Goal: Transaction & Acquisition: Register for event/course

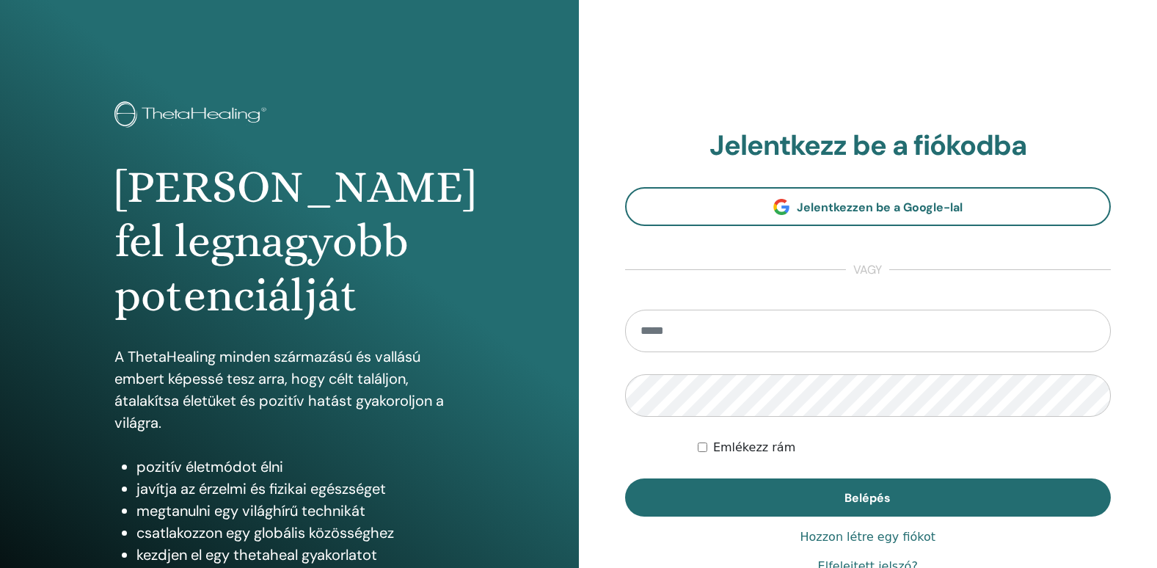
click at [726, 332] on input "email" at bounding box center [868, 331] width 486 height 43
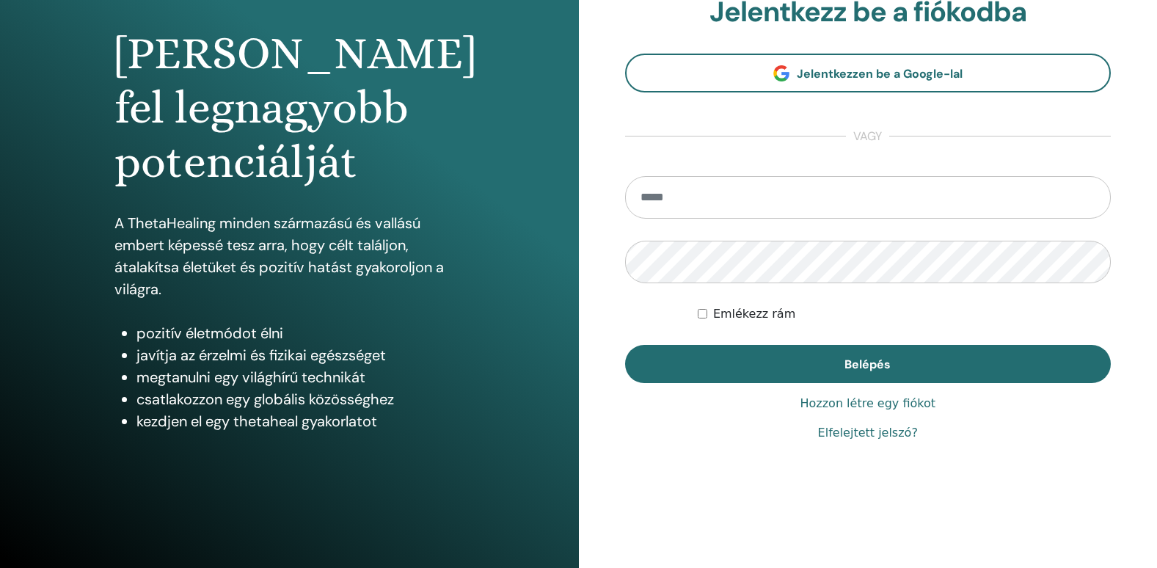
scroll to position [136, 0]
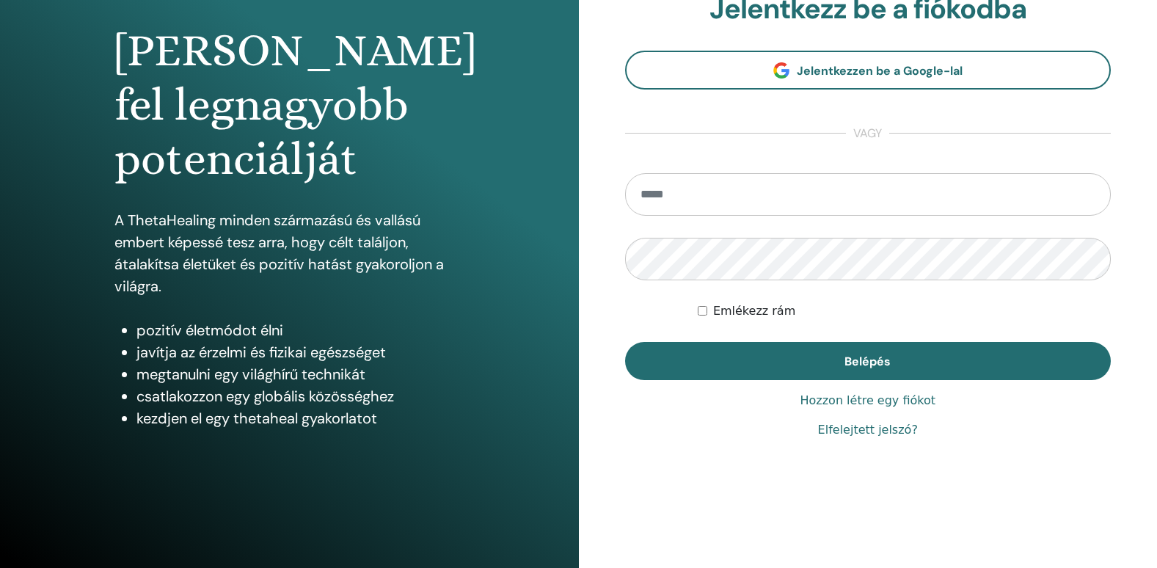
click at [860, 401] on link "Hozzon létre egy fiókot" at bounding box center [868, 401] width 136 height 18
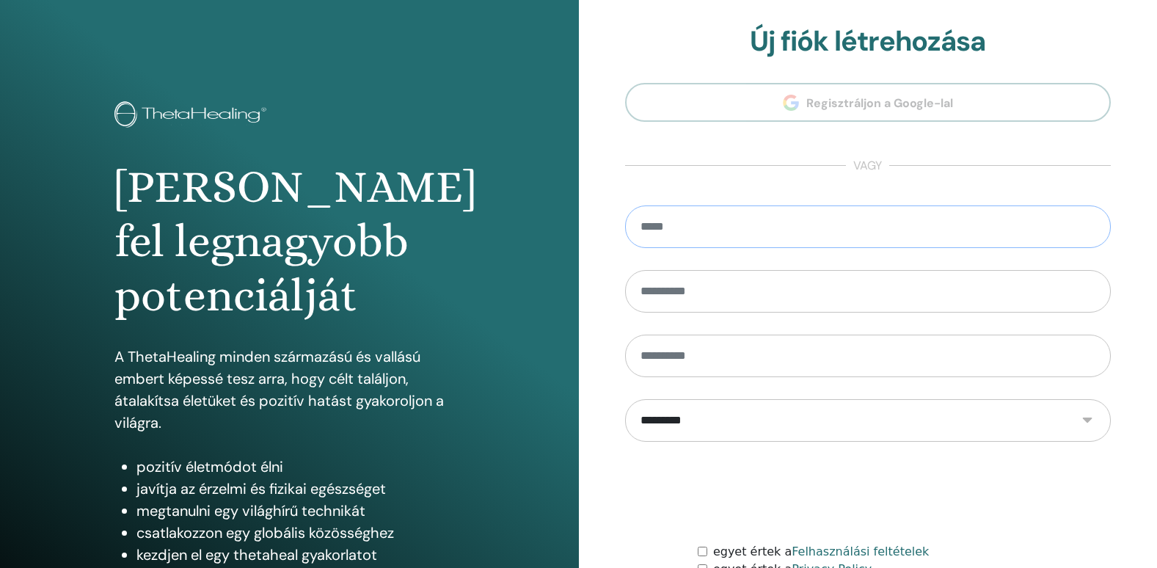
click at [680, 219] on input "email" at bounding box center [868, 226] width 486 height 43
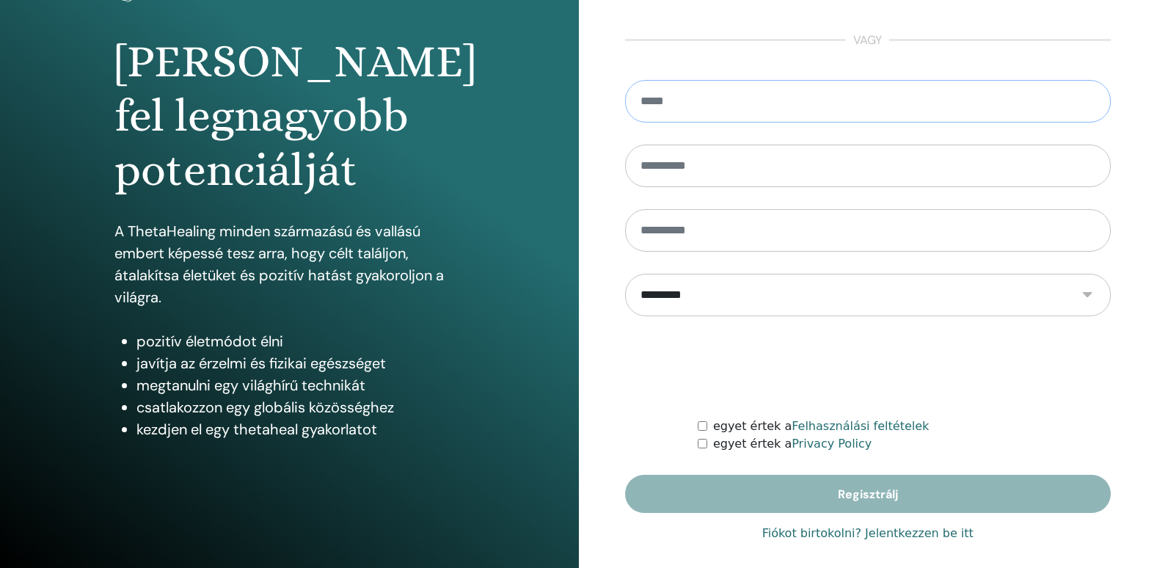
scroll to position [136, 0]
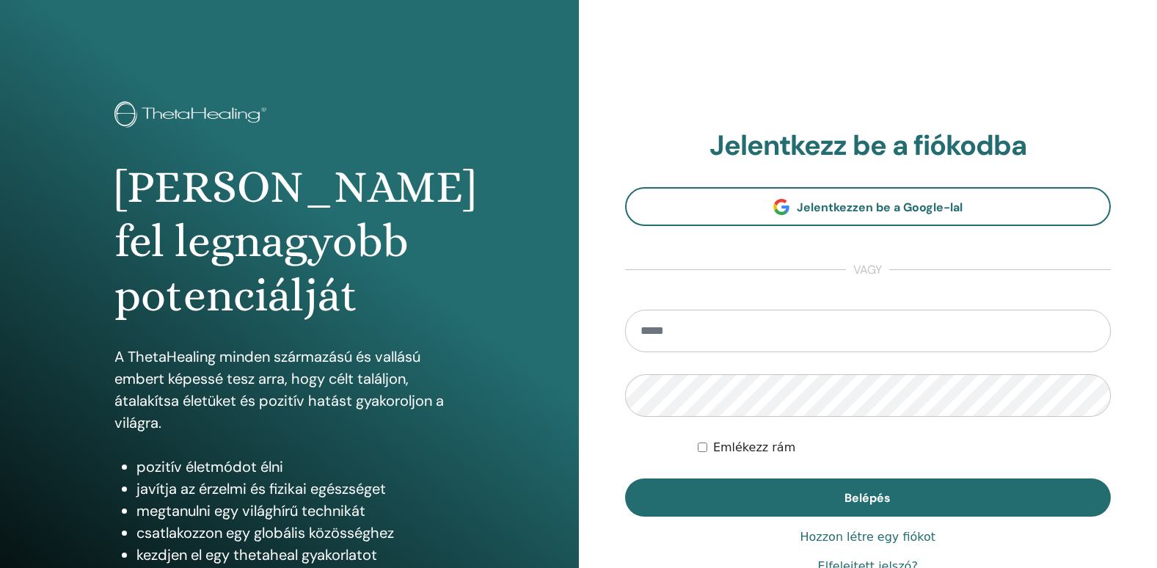
scroll to position [136, 0]
